Goal: Task Accomplishment & Management: Manage account settings

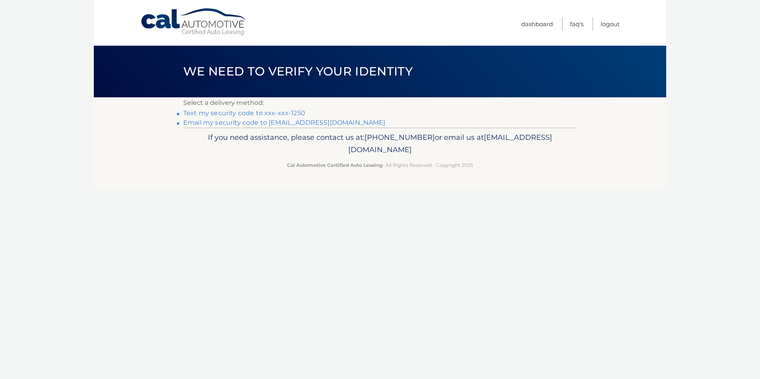
click at [270, 113] on link "Text my security code to xxx-xxx-1250" at bounding box center [244, 113] width 122 height 8
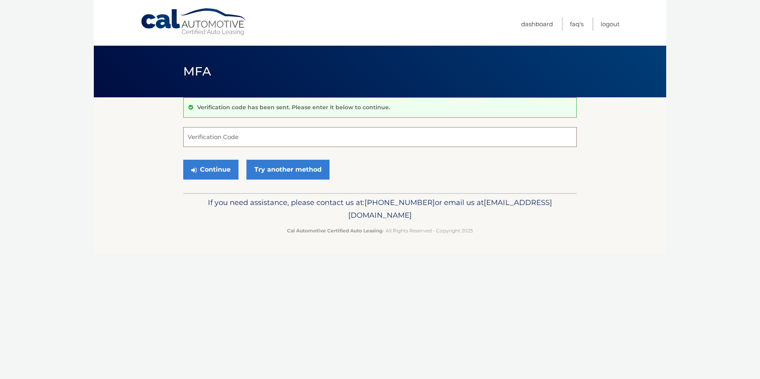
click at [249, 131] on input "Verification Code" at bounding box center [380, 137] width 394 height 20
type input "856949"
click at [220, 173] on button "Continue" at bounding box center [210, 170] width 55 height 20
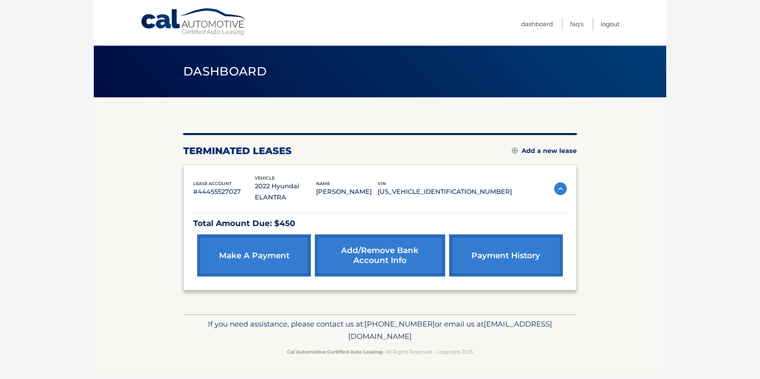
click at [614, 24] on link "Logout" at bounding box center [610, 24] width 19 height 13
